Goal: Information Seeking & Learning: Learn about a topic

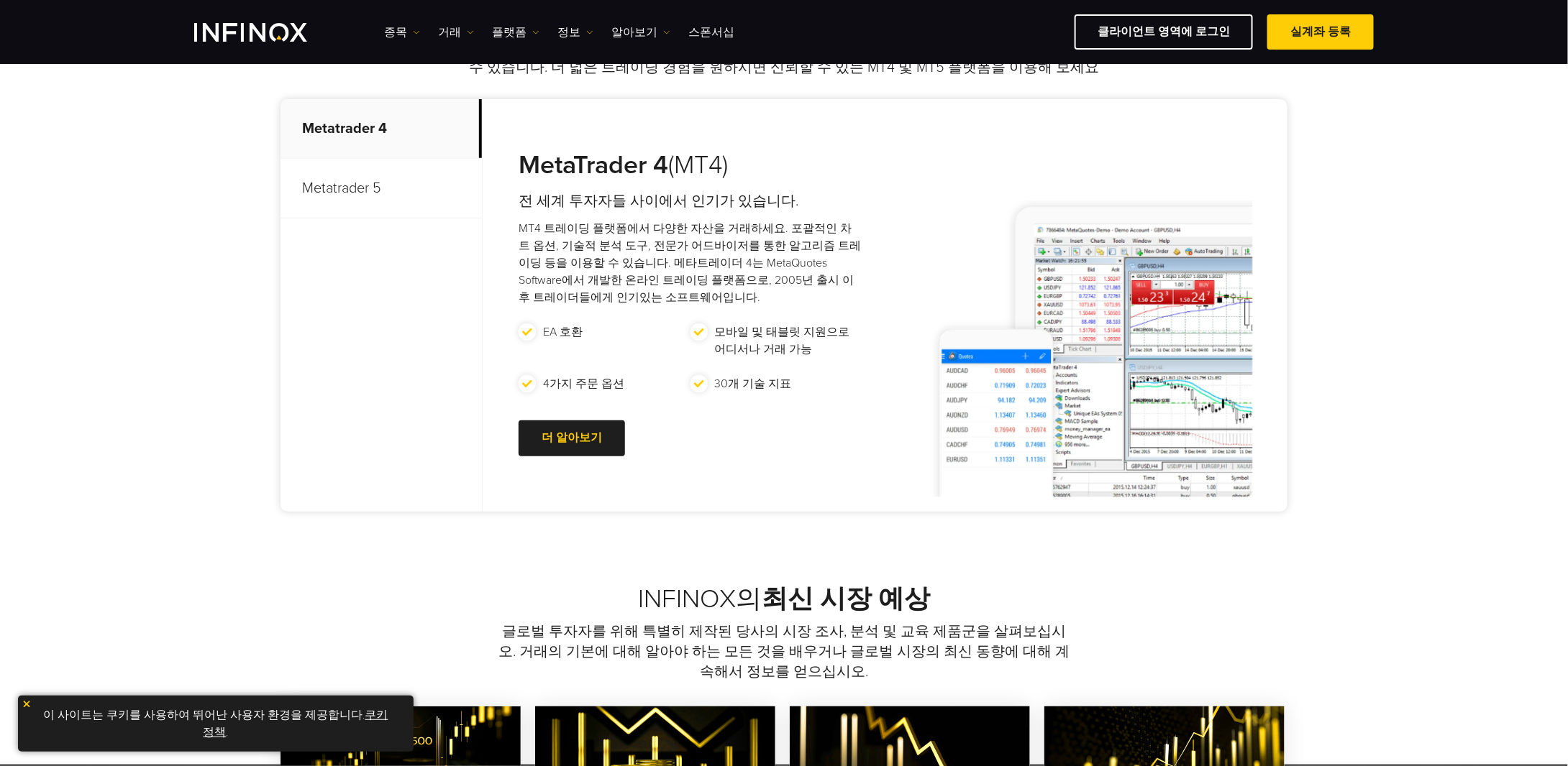
scroll to position [647, 0]
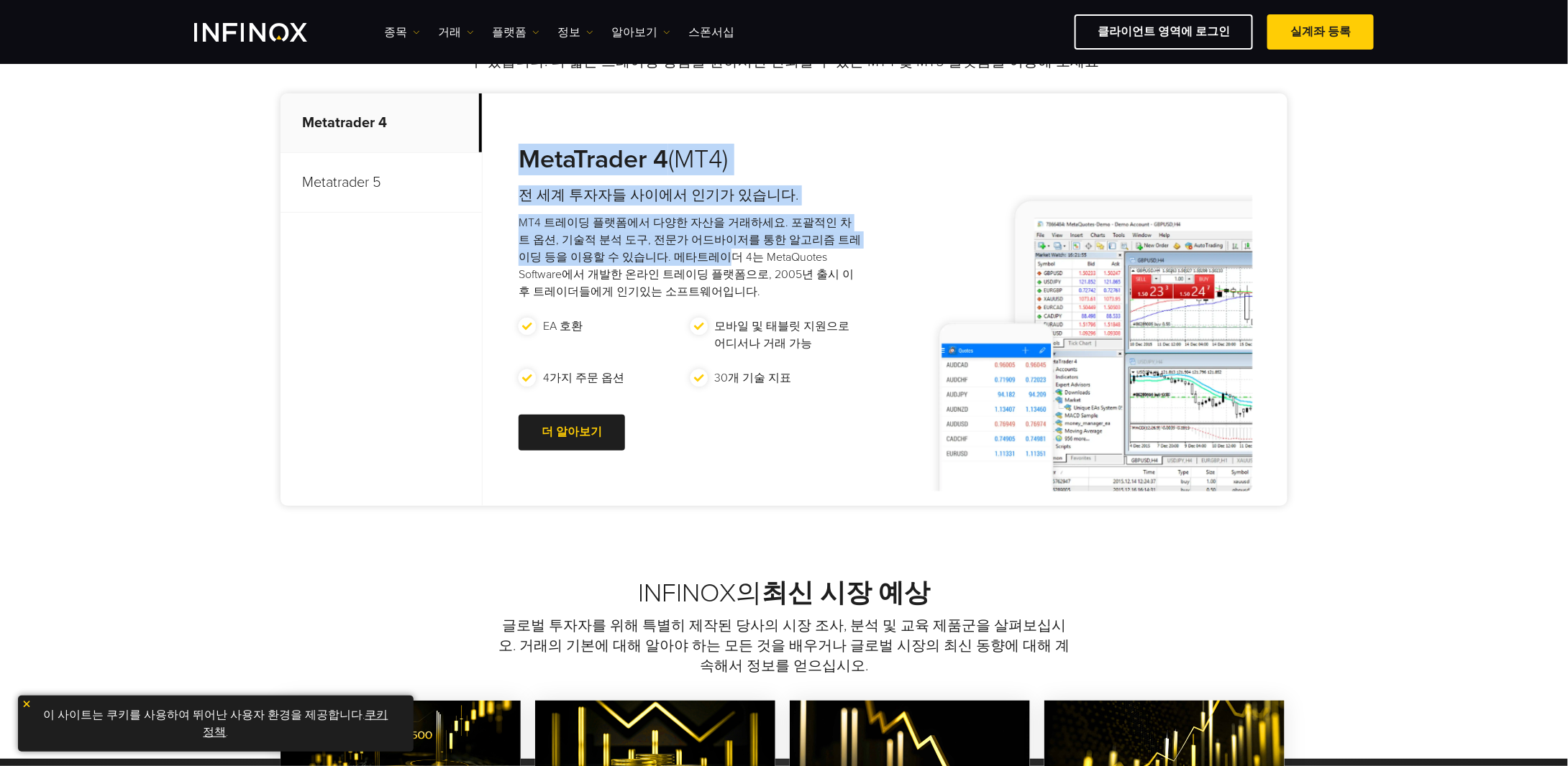
drag, startPoint x: 653, startPoint y: 242, endPoint x: 671, endPoint y: 252, distance: 20.6
click at [671, 252] on div "MetaTrader 4 (MT4) 전 세계 투자자들 사이에서 인기가 있습니다. MT4 트레이딩 플랫폼에서 다양한 자산을 거래하세요. 포괄적인 …" at bounding box center [675, 299] width 387 height 412
click at [671, 252] on p "MT4 트레이딩 플랫폼에서 다양한 자산을 거래하세요. 포괄적인 차트 옵션, 기술적 분석 도구, 전문가 어드바이저를 통한 알고리즘 트레이딩 등을…" at bounding box center [689, 257] width 343 height 86
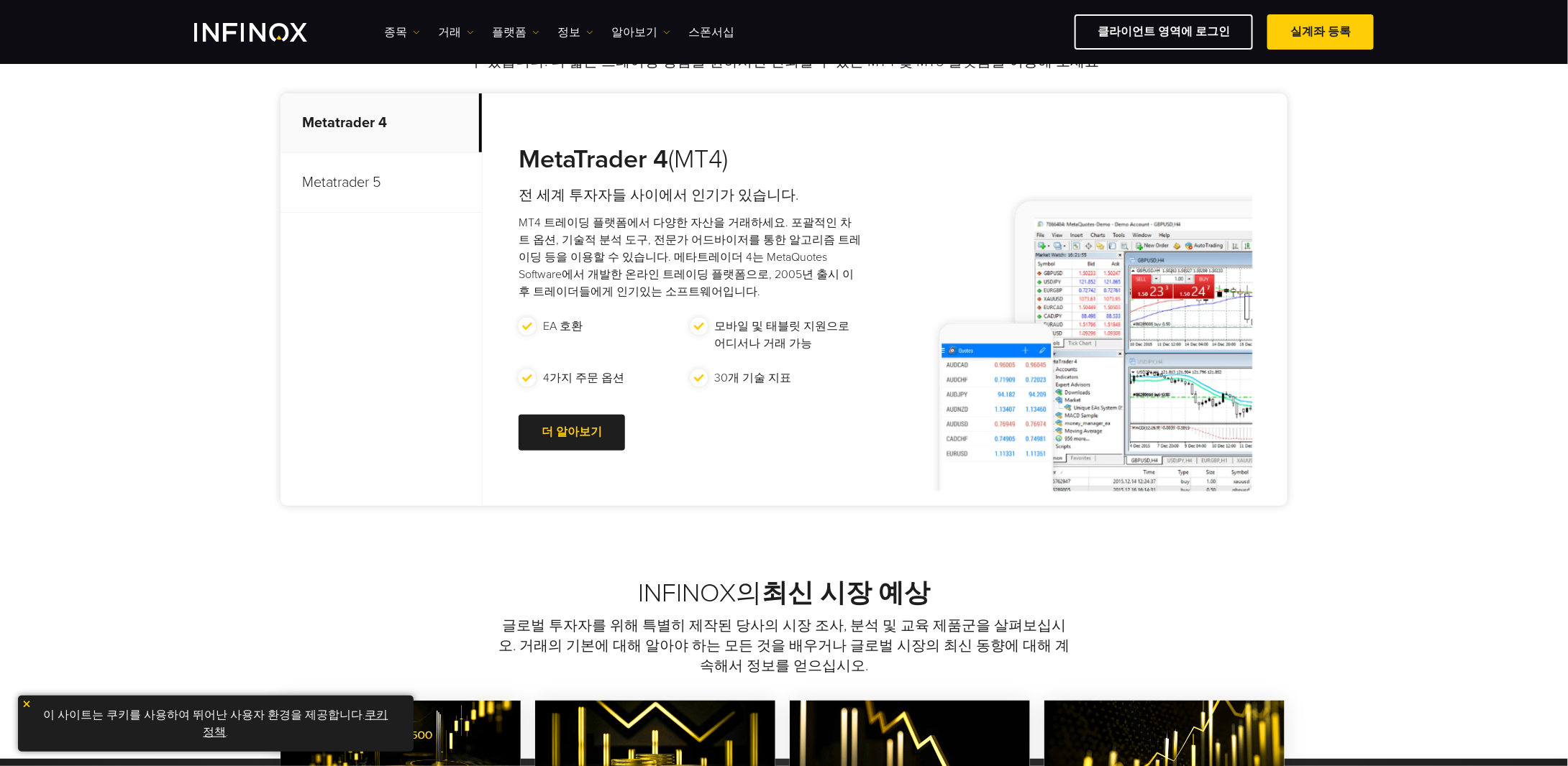
drag, startPoint x: 658, startPoint y: 276, endPoint x: 655, endPoint y: 293, distance: 17.3
click at [660, 281] on p "MT4 트레이딩 플랫폼에서 다양한 자산을 거래하세요. 포괄적인 차트 옵션, 기술적 분석 도구, 전문가 어드바이저를 통한 알고리즘 트레이딩 등을…" at bounding box center [689, 257] width 343 height 86
click at [648, 392] on li "4가지 주문 옵션" at bounding box center [604, 386] width 172 height 35
drag, startPoint x: 679, startPoint y: 326, endPoint x: 809, endPoint y: 402, distance: 150.6
click at [809, 402] on ul "EA 호환 모바일 및 태블릿 지원으로 어디서나 거래 가능 4가지 주문 옵션 30개 기술 지표" at bounding box center [689, 361] width 343 height 86
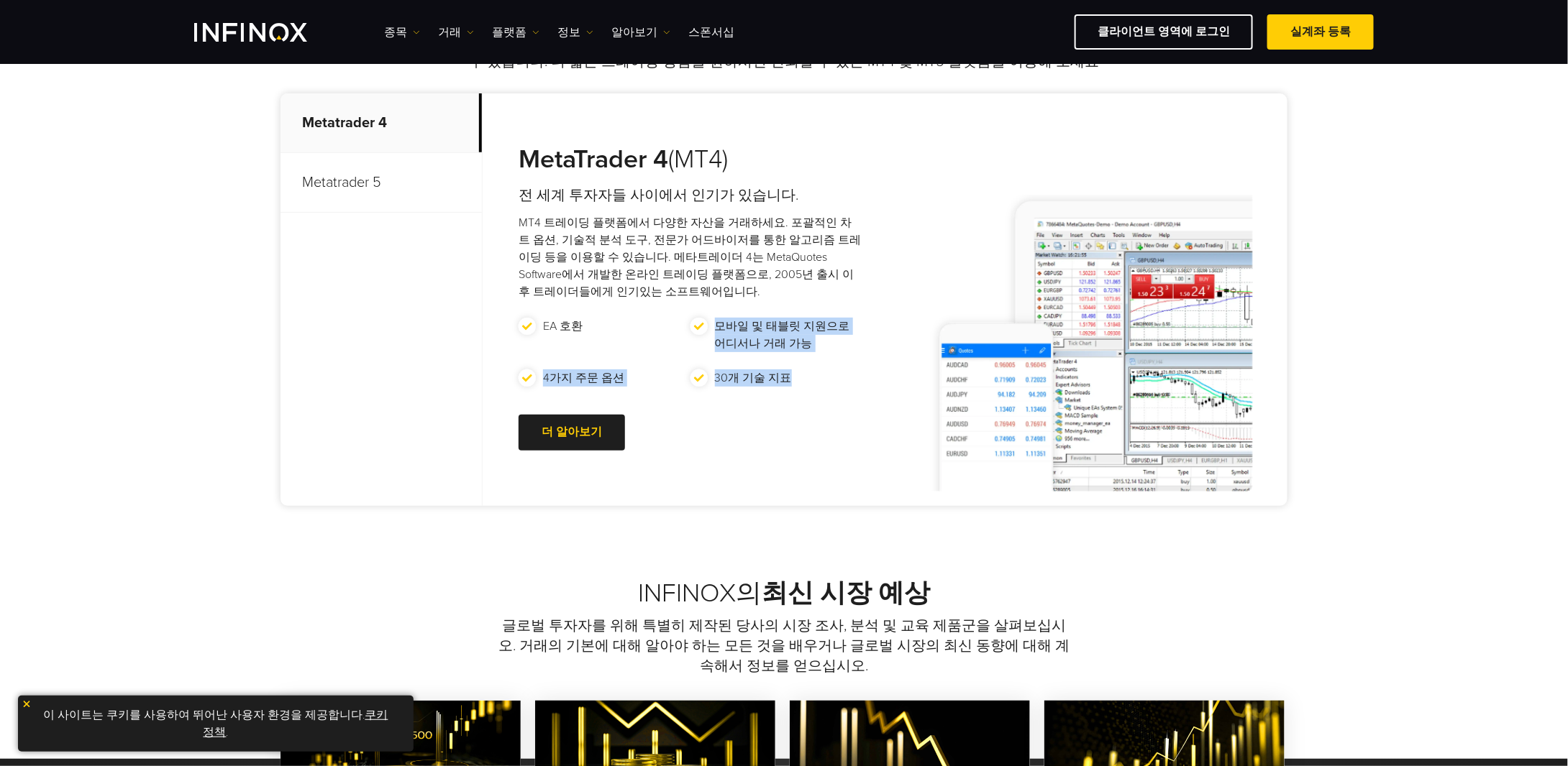
click at [809, 402] on li "30개 기술 지표" at bounding box center [776, 386] width 172 height 35
drag, startPoint x: 813, startPoint y: 369, endPoint x: 545, endPoint y: 328, distance: 271.1
click at [546, 327] on ul "EA 호환 모바일 및 태블릿 지원으로 어디서나 거래 가능 4가지 주문 옵션 30개 기술 지표" at bounding box center [689, 361] width 343 height 86
click at [529, 349] on li "EA 호환" at bounding box center [604, 335] width 172 height 35
drag, startPoint x: 776, startPoint y: 388, endPoint x: 820, endPoint y: 390, distance: 44.0
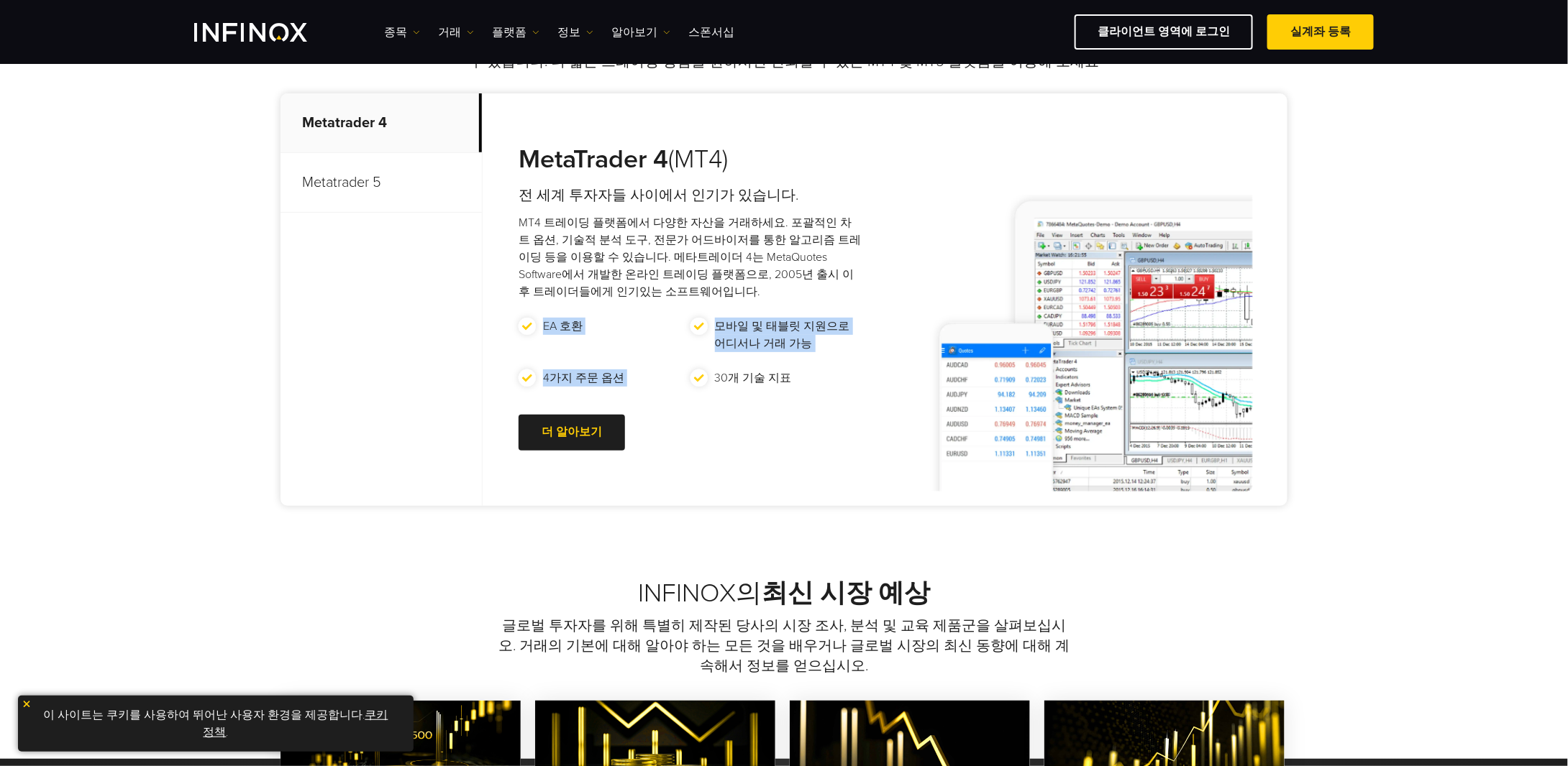
click at [820, 390] on div "MetaTrader 4 (MT4) 전 세계 투자자들 사이에서 인기가 있습니다. MT4 트레이딩 플랫폼에서 다양한 자산을 거래하세요. 포괄적인 …" at bounding box center [675, 299] width 387 height 412
click at [814, 393] on li "30개 기술 지표" at bounding box center [776, 386] width 172 height 35
drag, startPoint x: 828, startPoint y: 388, endPoint x: 516, endPoint y: 347, distance: 314.7
click at [516, 347] on div "MetaTrader 4 (MT4) 전 세계 투자자들 사이에서 인기가 있습니다. MT4 트레이딩 플랫폼에서 다양한 자산을 거래하세요. 포괄적인 …" at bounding box center [675, 299] width 387 height 412
click at [183, 320] on div "거래 과정 강화: 올바른 플랫폼 선택 최고의 카피 트레이딩 플랫폼인 IX Social을 통해 더 스마트하게 거래할 수 있어 전문 트레이더를 쉽…" at bounding box center [784, 253] width 1568 height 649
